Goal: Task Accomplishment & Management: Manage account settings

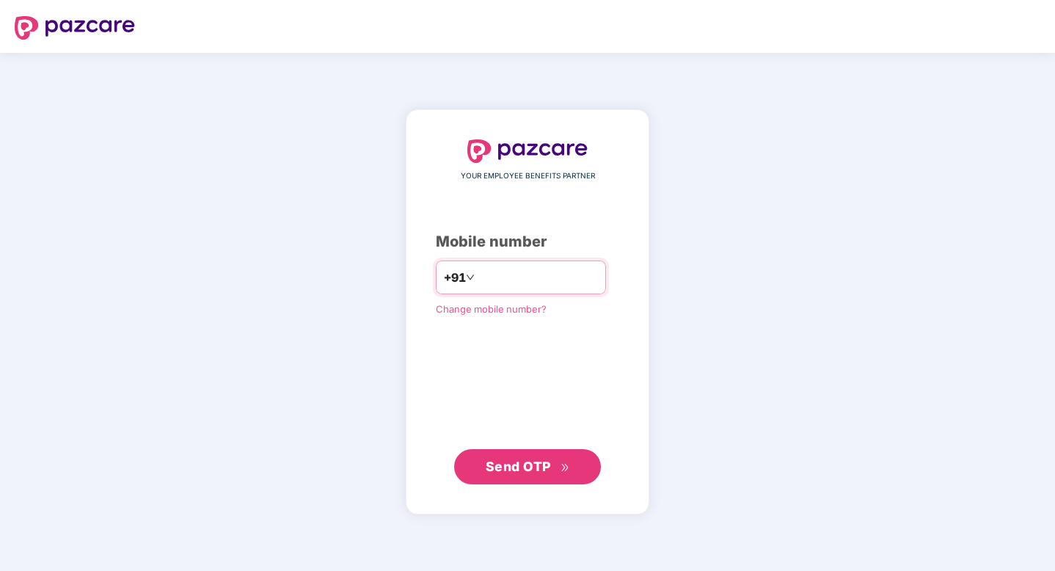
click at [519, 277] on input "number" at bounding box center [537, 277] width 120 height 23
type input "**********"
click at [483, 466] on button "Send OTP" at bounding box center [527, 465] width 147 height 35
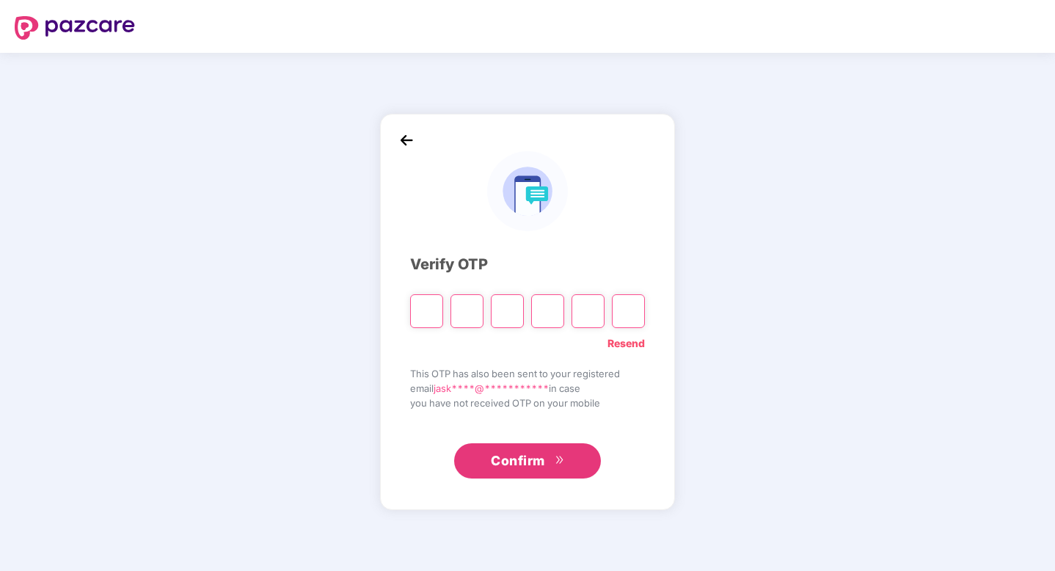
type input "*"
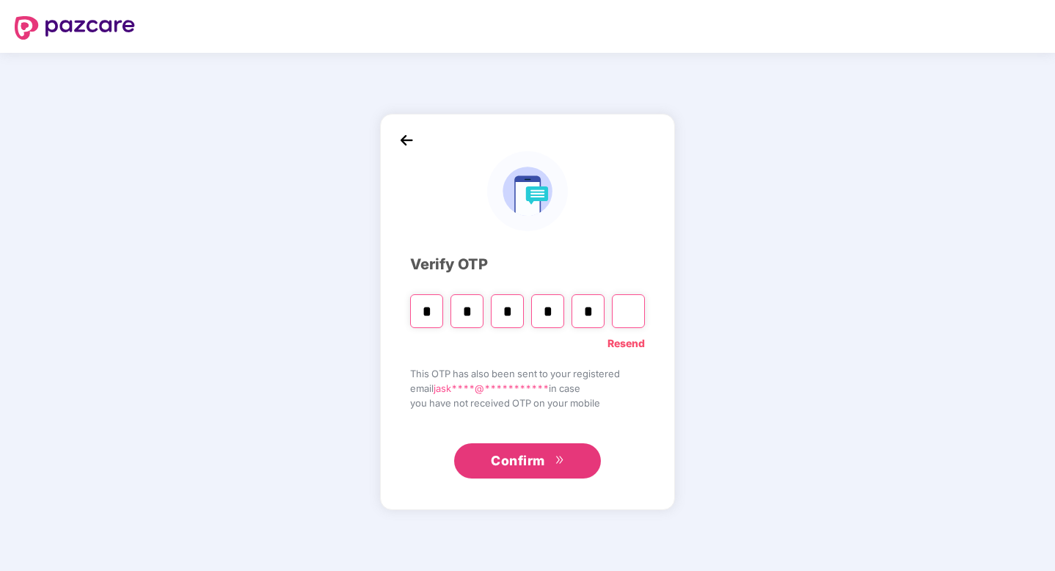
type input "*"
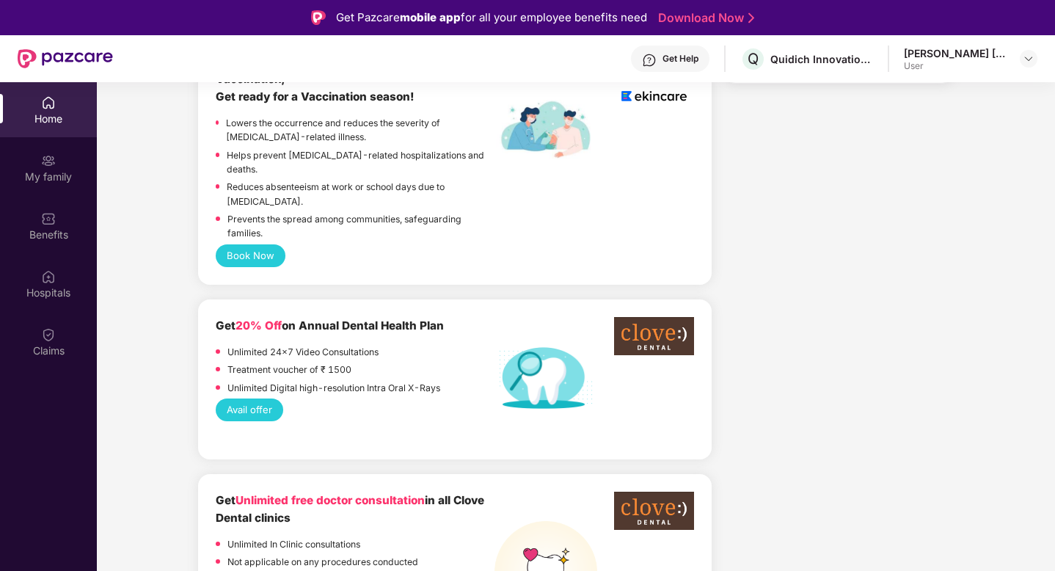
scroll to position [838, 0]
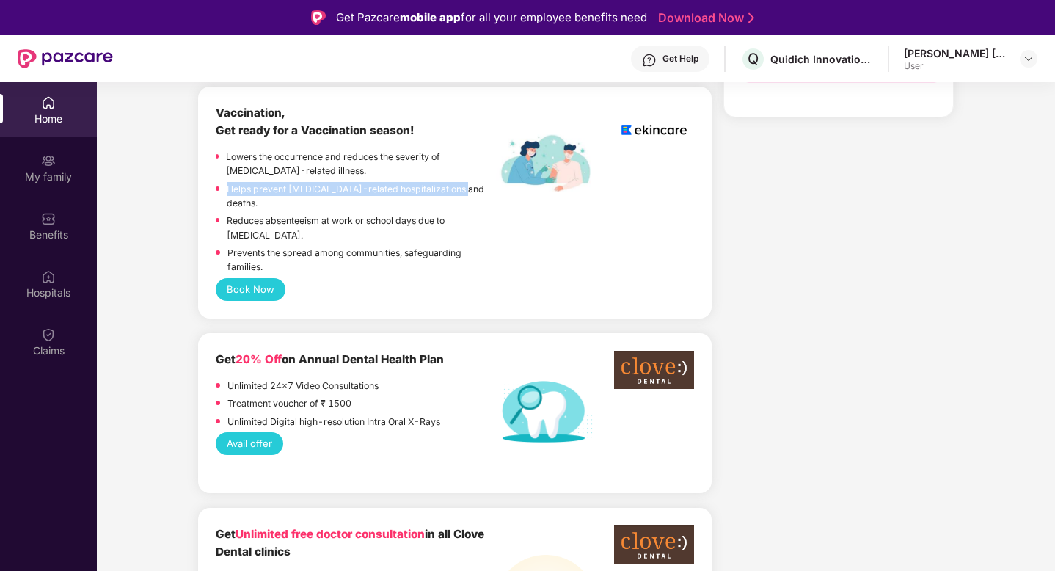
drag, startPoint x: 230, startPoint y: 187, endPoint x: 475, endPoint y: 187, distance: 245.7
click at [475, 187] on div "Helps prevent flu-related hospitalizations and deaths." at bounding box center [355, 198] width 279 height 32
click at [396, 246] on p "Prevents the spread among communities, safeguarding families." at bounding box center [360, 260] width 267 height 29
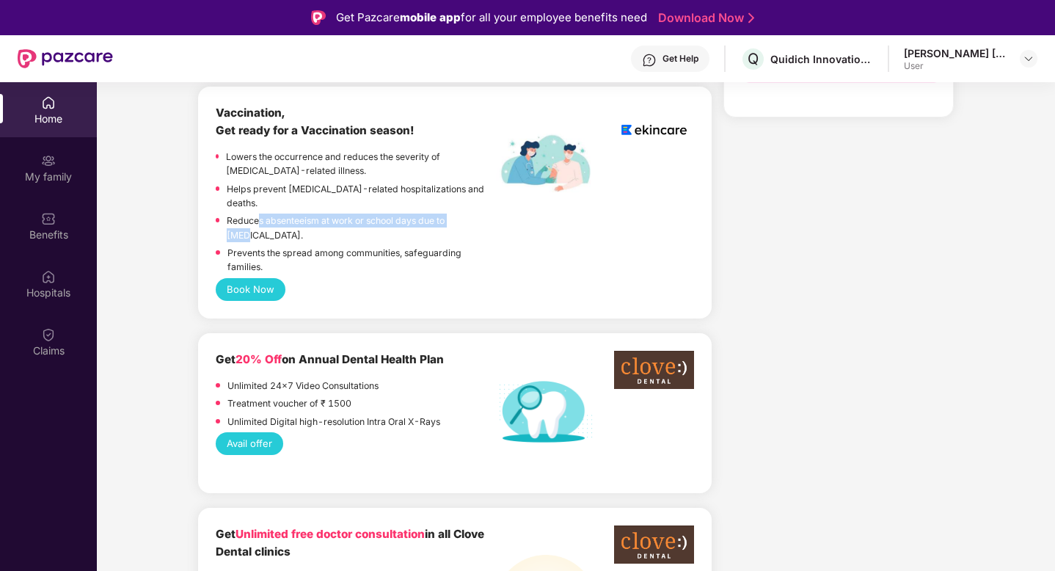
drag, startPoint x: 258, startPoint y: 208, endPoint x: 468, endPoint y: 206, distance: 209.8
click at [472, 213] on div "Reduces absenteeism at work or school days due to flu." at bounding box center [355, 229] width 279 height 32
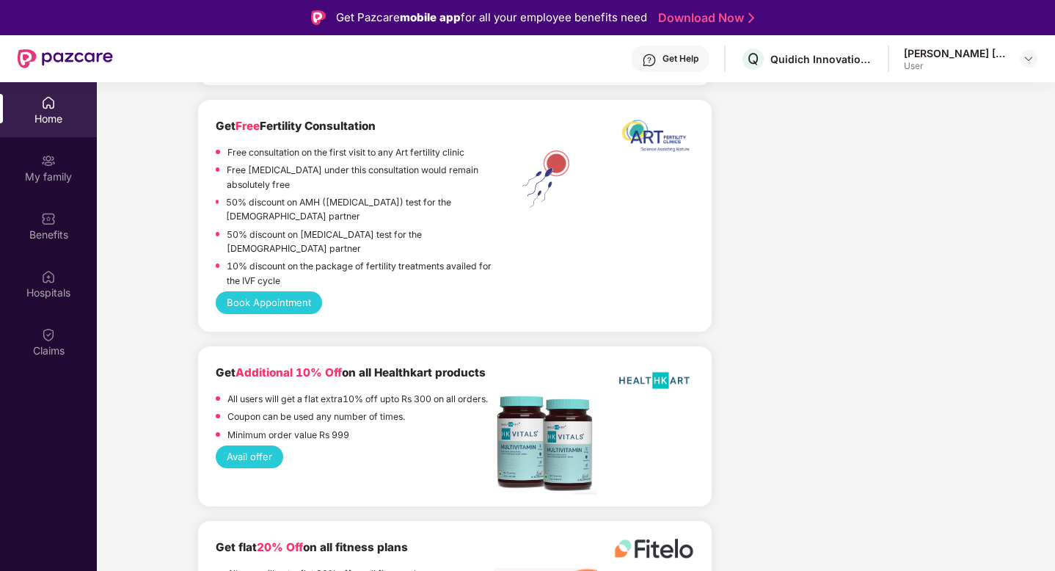
scroll to position [82, 0]
